Goal: Check status: Check status

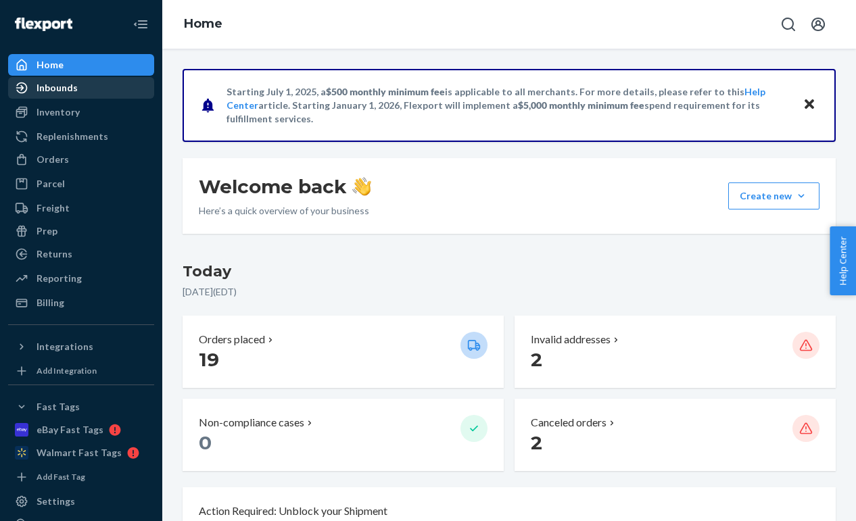
click at [108, 93] on div "Inbounds" at bounding box center [80, 87] width 143 height 19
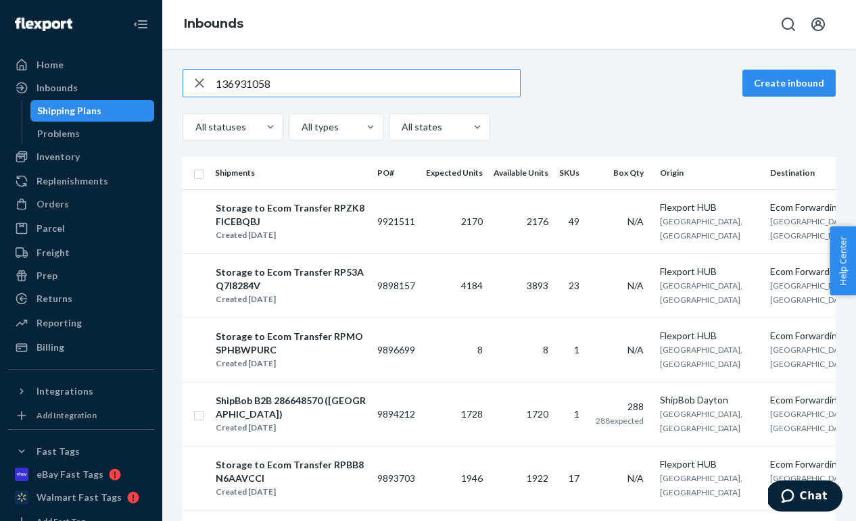
type input "136931058"
click at [37, 210] on div "Orders" at bounding box center [53, 204] width 32 height 14
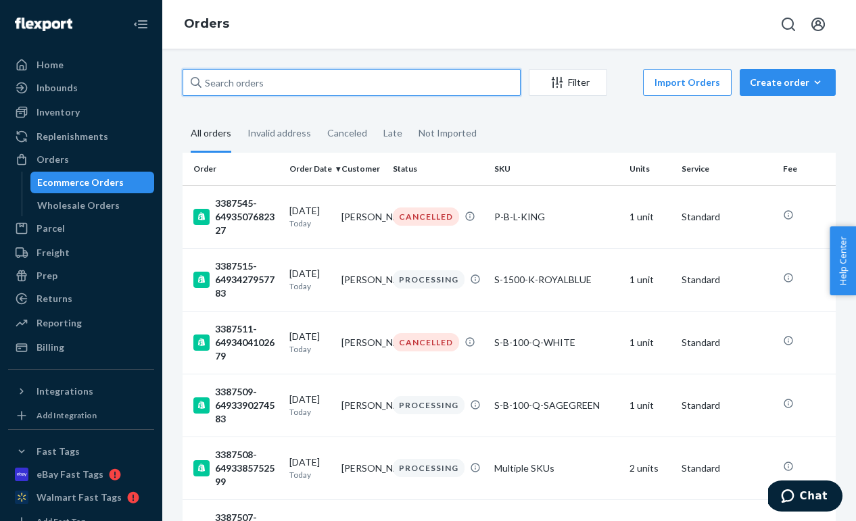
click at [295, 76] on input "text" at bounding box center [352, 82] width 338 height 27
paste input "136931058"
type input "136931058"
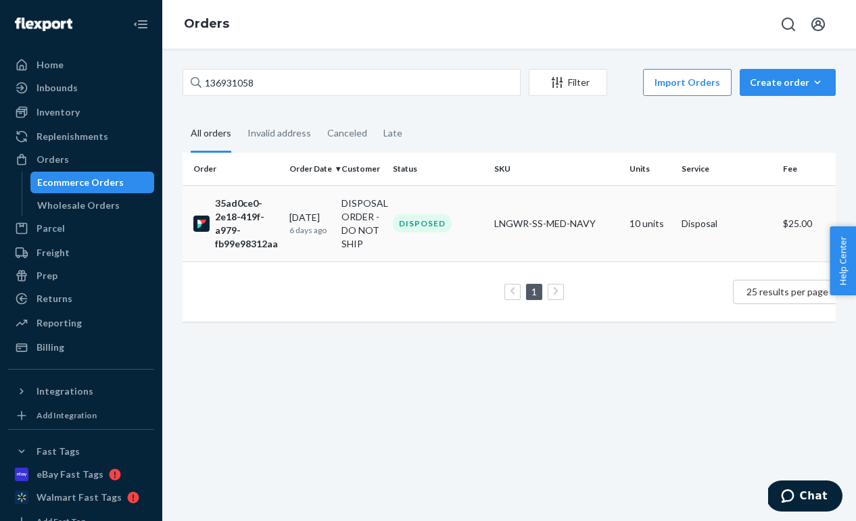
click at [256, 221] on div "35ad0ce0-2e18-419f-a979-fb99e98312aa" at bounding box center [235, 224] width 85 height 54
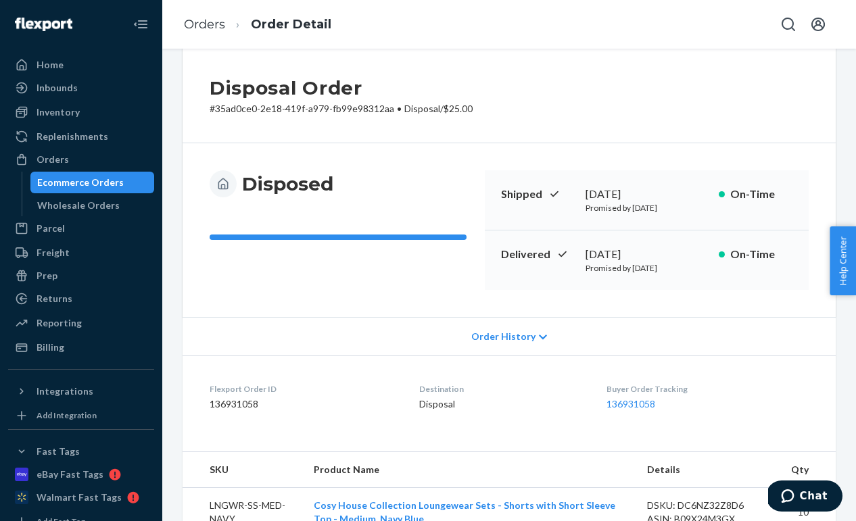
scroll to position [31, 0]
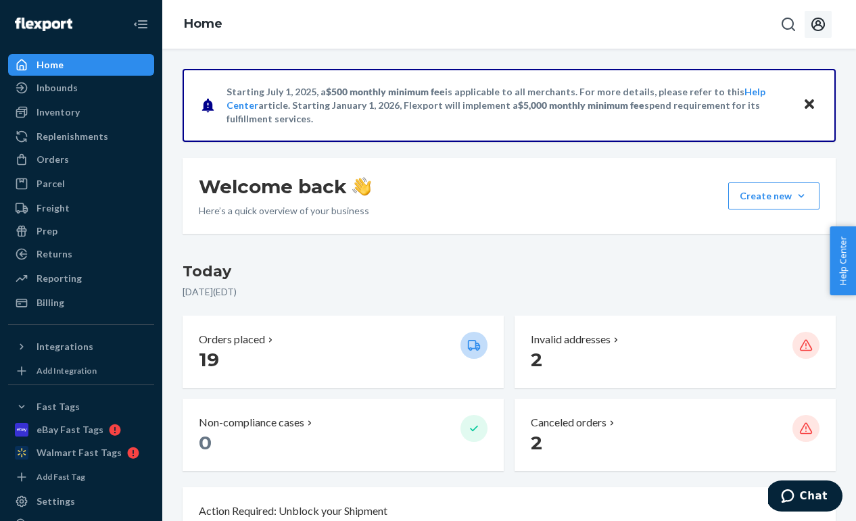
click at [823, 25] on icon "Open account menu" at bounding box center [818, 25] width 14 height 14
click at [67, 93] on div "Inbounds" at bounding box center [57, 88] width 41 height 14
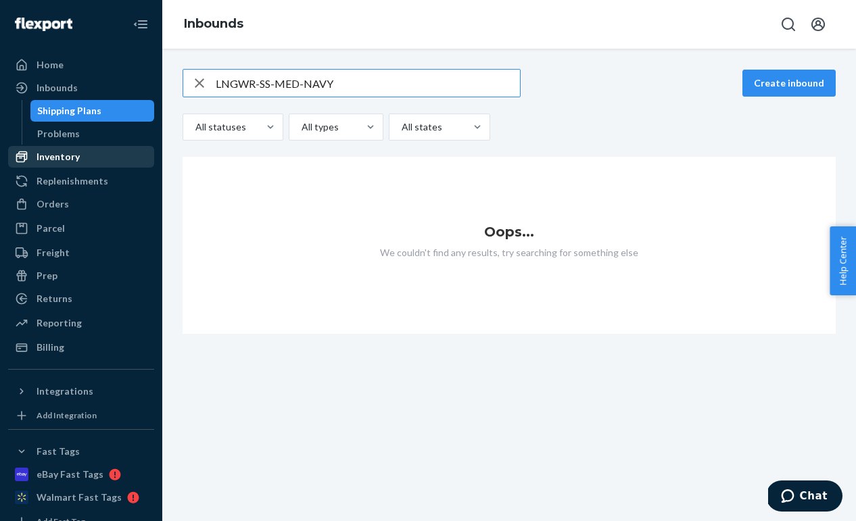
type input "LNGWR-SS-MED-NAVY"
click at [62, 147] on div "Inventory" at bounding box center [80, 156] width 143 height 19
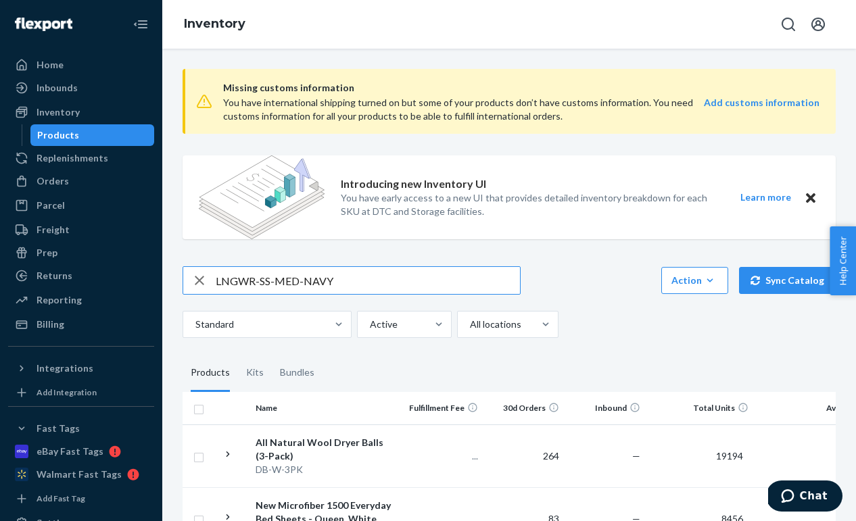
type input "LNGWR-SS-MED-NAVY"
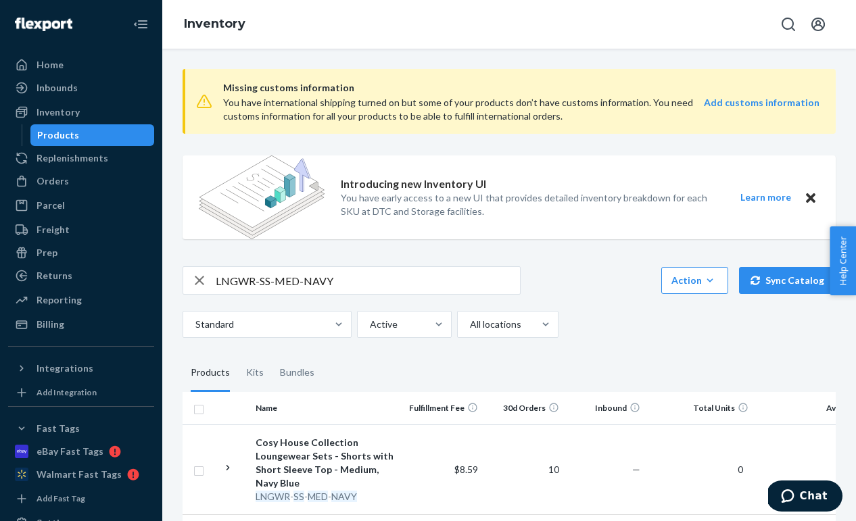
scroll to position [66, 0]
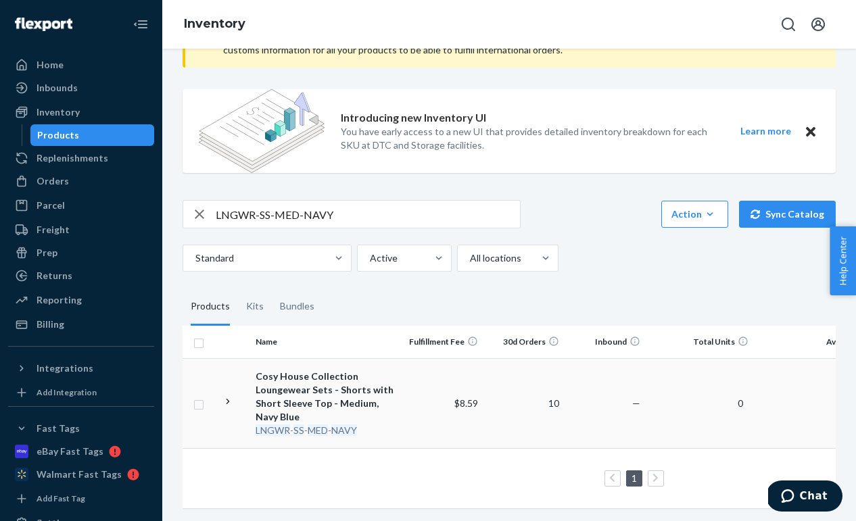
click at [259, 395] on div "Cosy House Collection Loungewear Sets - Shorts with Short Sleeve Top - Medium, …" at bounding box center [326, 397] width 141 height 54
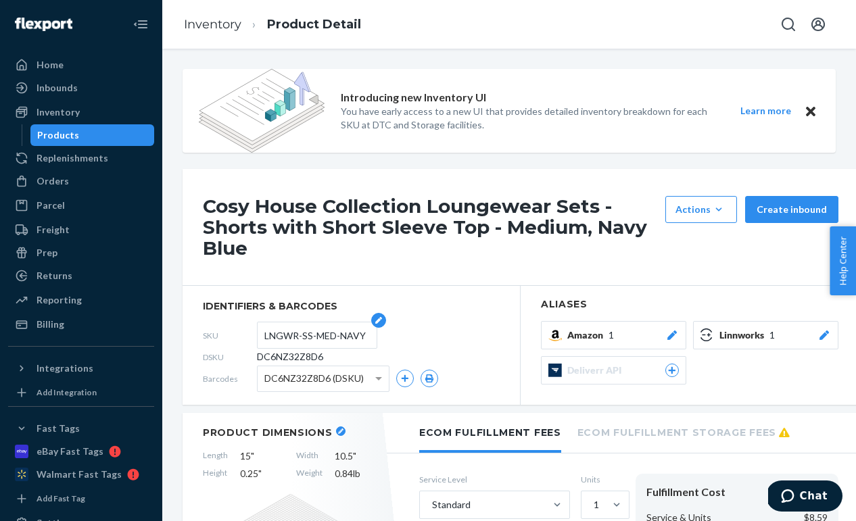
click at [287, 332] on input "LNGWR-SS-MED-NAVY" at bounding box center [316, 335] width 105 height 26
click at [818, 24] on icon "Open account menu" at bounding box center [818, 24] width 16 height 16
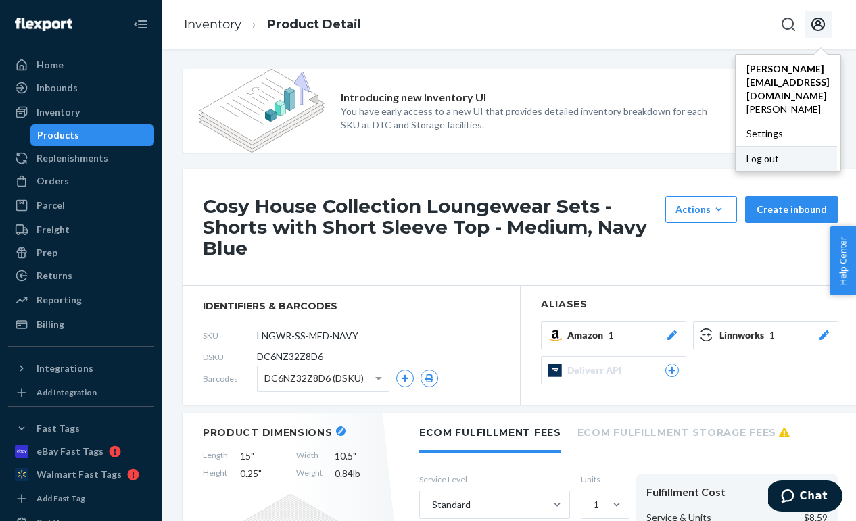
click at [736, 146] on div "Log out" at bounding box center [786, 158] width 101 height 25
